Goal: Navigation & Orientation: Find specific page/section

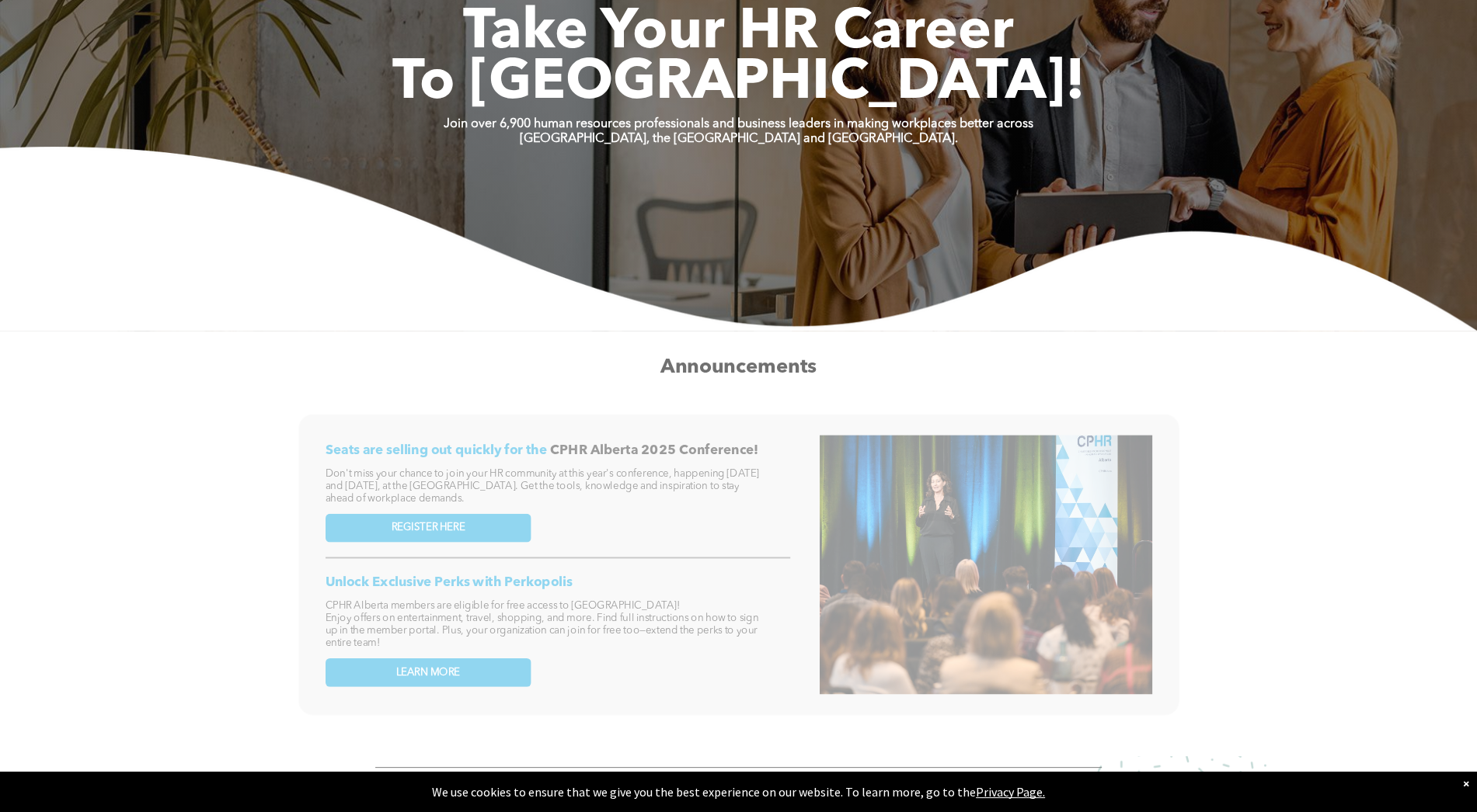
scroll to position [77, 0]
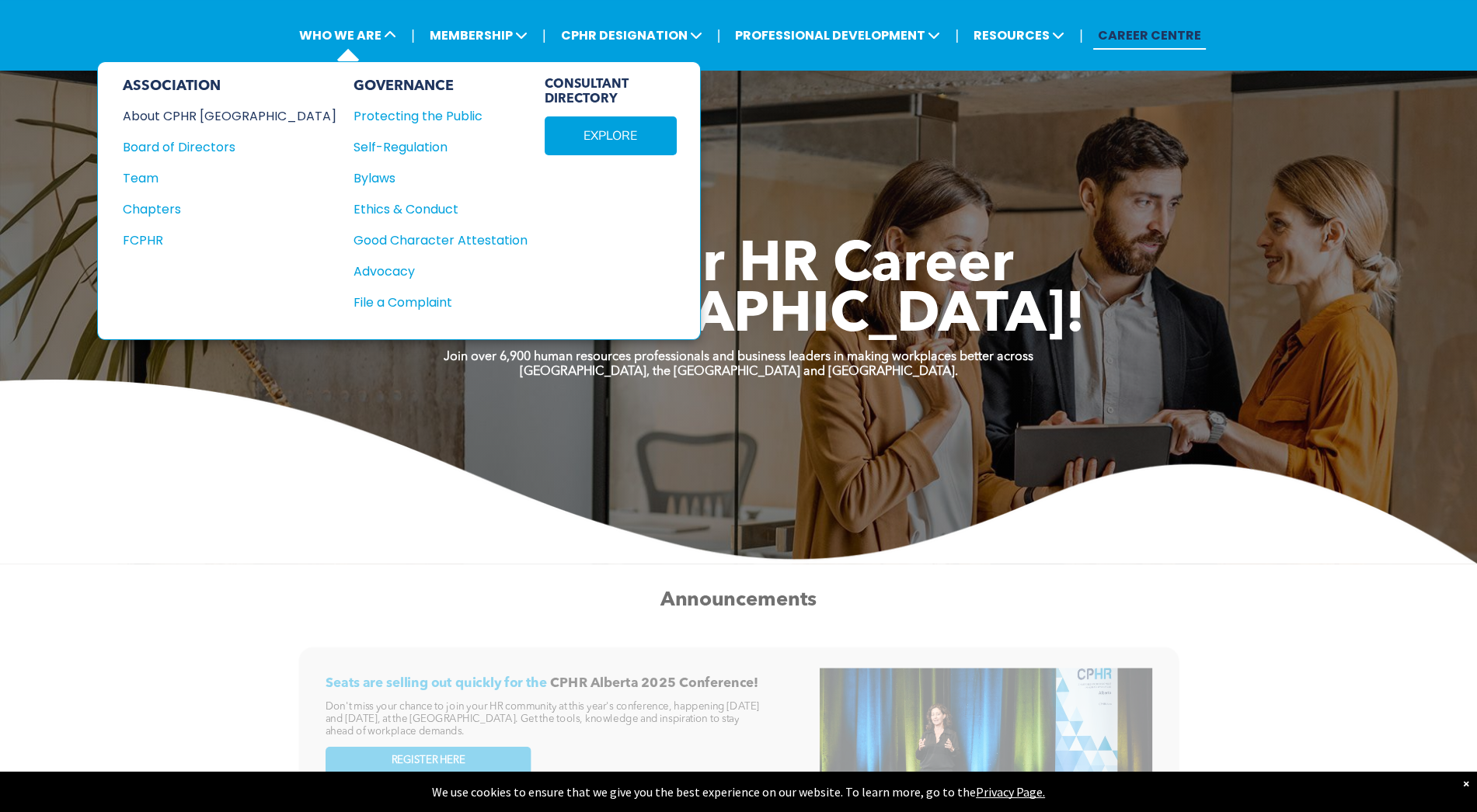
click at [218, 114] on div "About CPHR [GEOGRAPHIC_DATA]" at bounding box center [219, 116] width 193 height 20
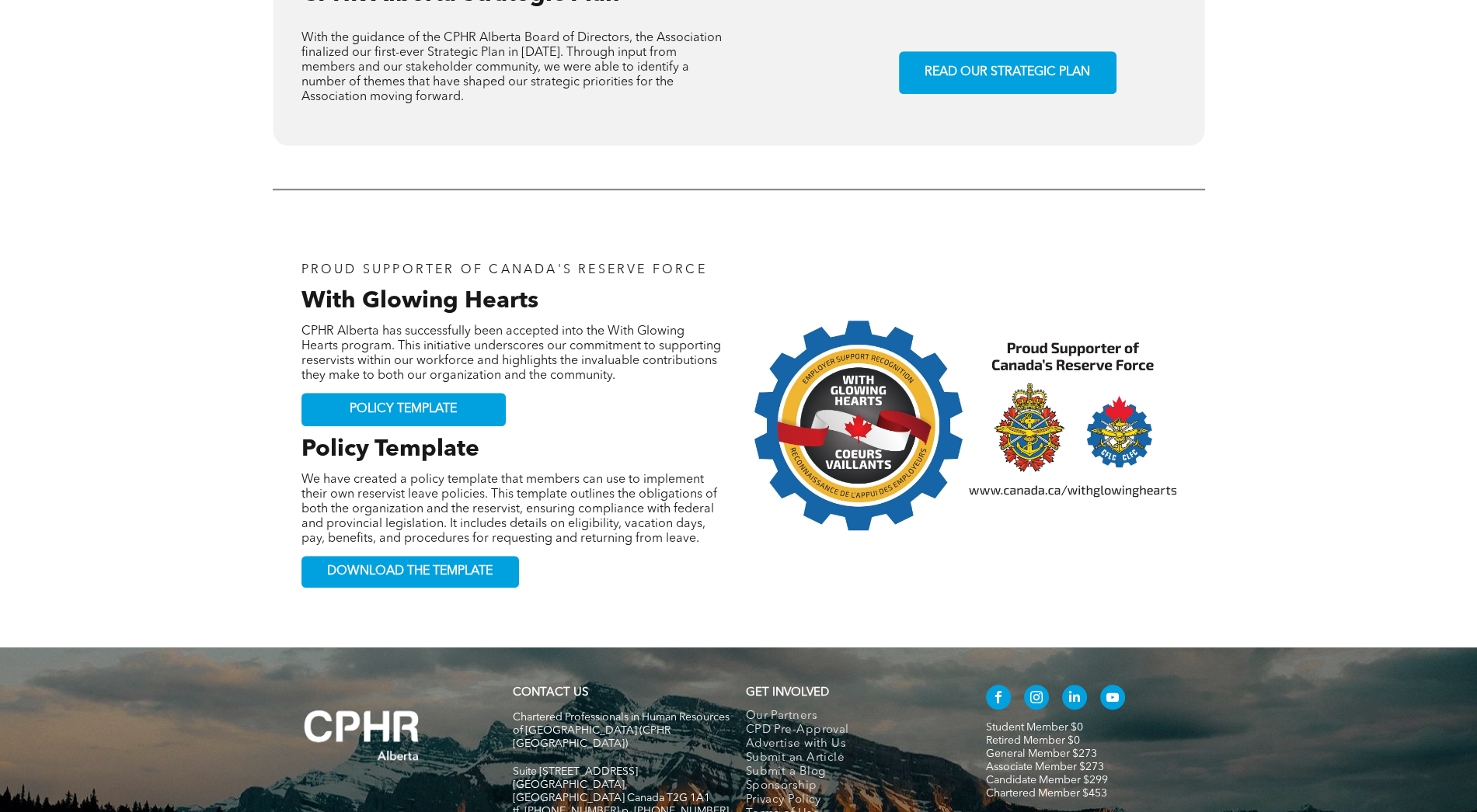
scroll to position [1528, 0]
